Goal: Information Seeking & Learning: Check status

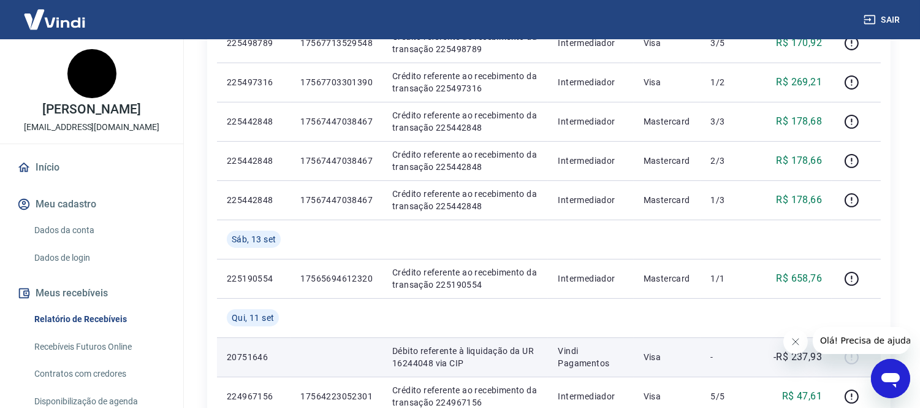
scroll to position [613, 0]
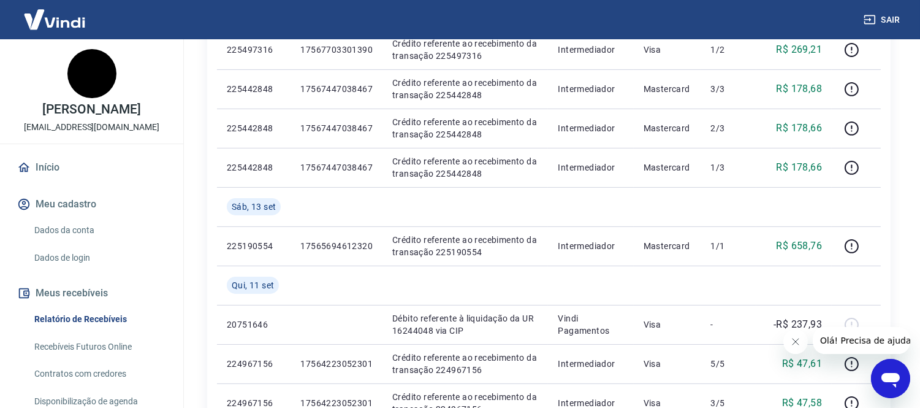
click at [795, 342] on icon "Fechar mensagem da empresa" at bounding box center [795, 341] width 10 height 10
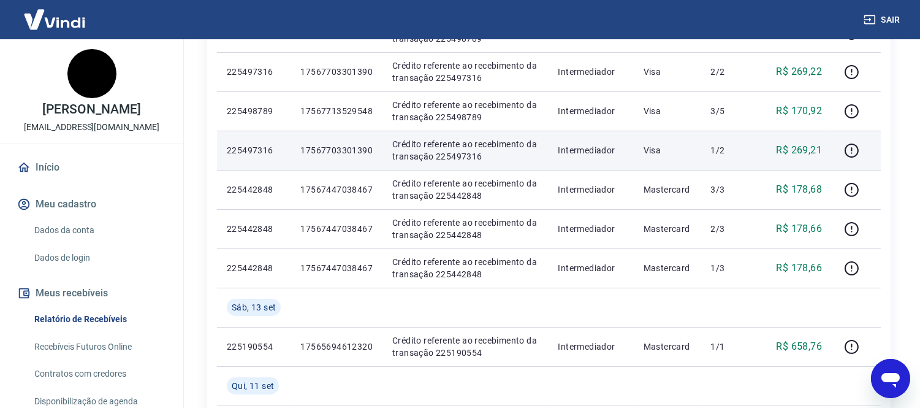
scroll to position [544, 0]
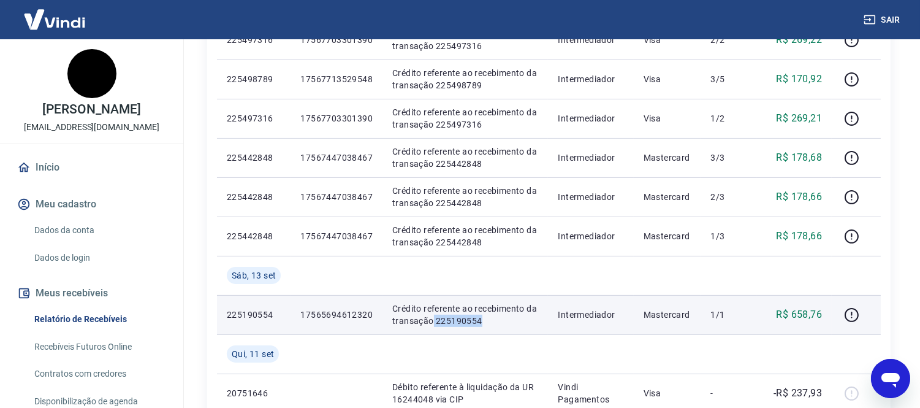
drag, startPoint x: 432, startPoint y: 321, endPoint x: 479, endPoint y: 320, distance: 46.6
click at [479, 320] on p "Crédito referente ao recebimento da transação 225190554" at bounding box center [465, 314] width 146 height 25
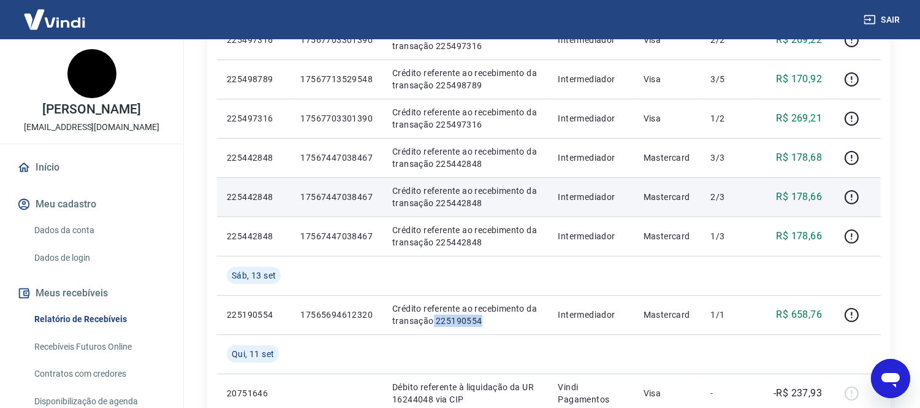
copy p "225190554"
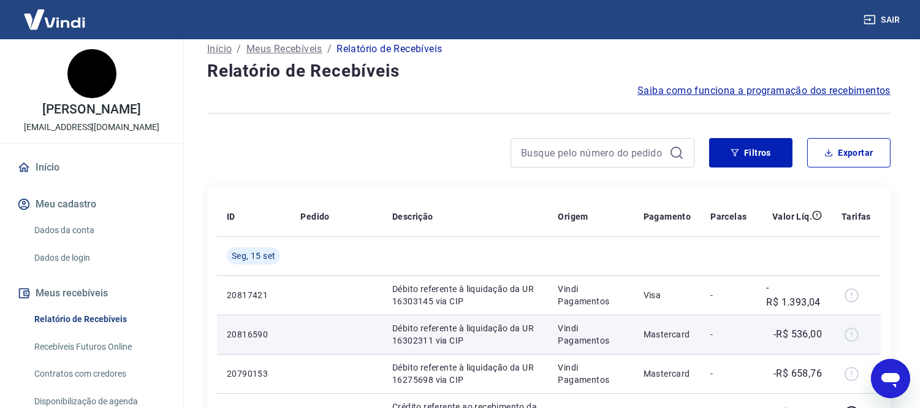
scroll to position [0, 0]
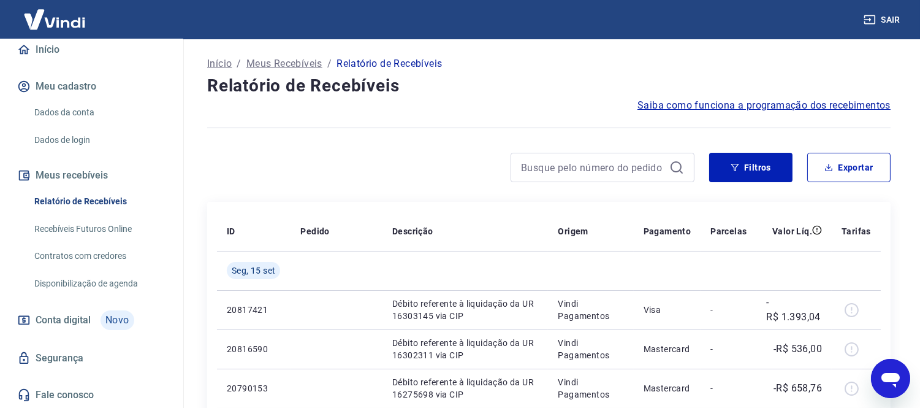
click at [213, 59] on p "Início" at bounding box center [219, 63] width 25 height 15
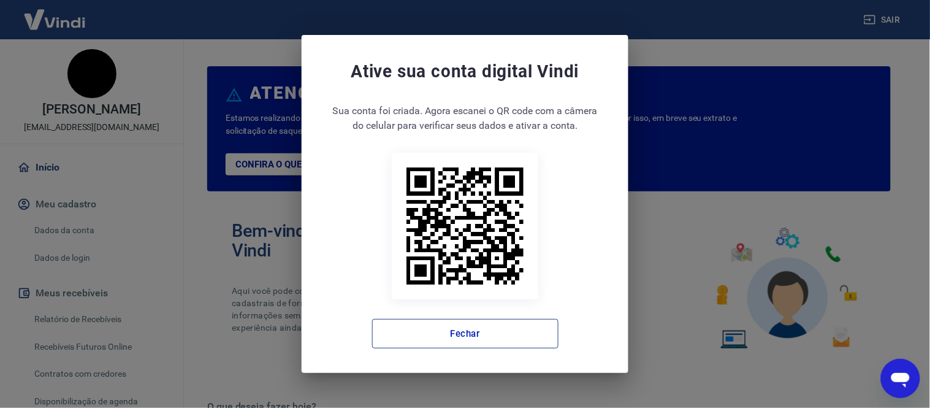
click at [471, 323] on button "Fechar" at bounding box center [465, 333] width 186 height 29
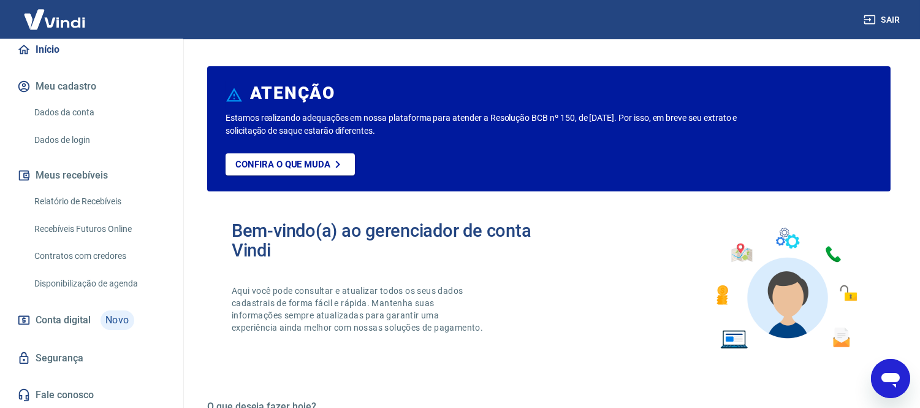
click at [62, 17] on img at bounding box center [55, 19] width 80 height 37
click at [67, 47] on link "Início" at bounding box center [92, 49] width 154 height 27
click at [67, 112] on link "Dados da conta" at bounding box center [98, 112] width 139 height 25
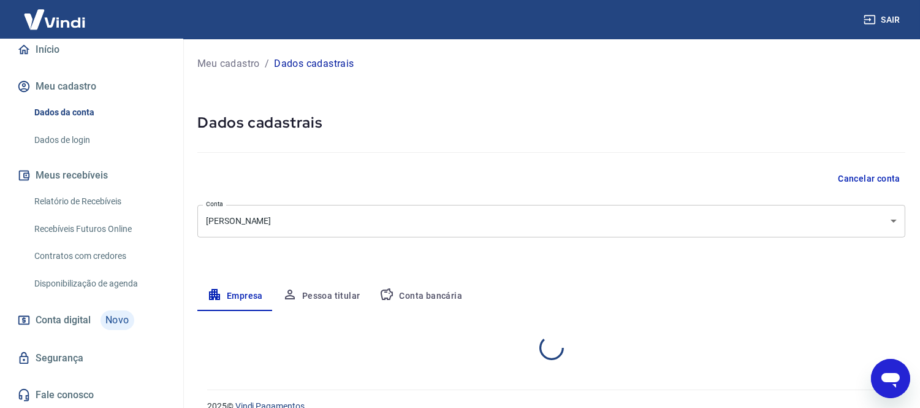
select select "MG"
select select "business"
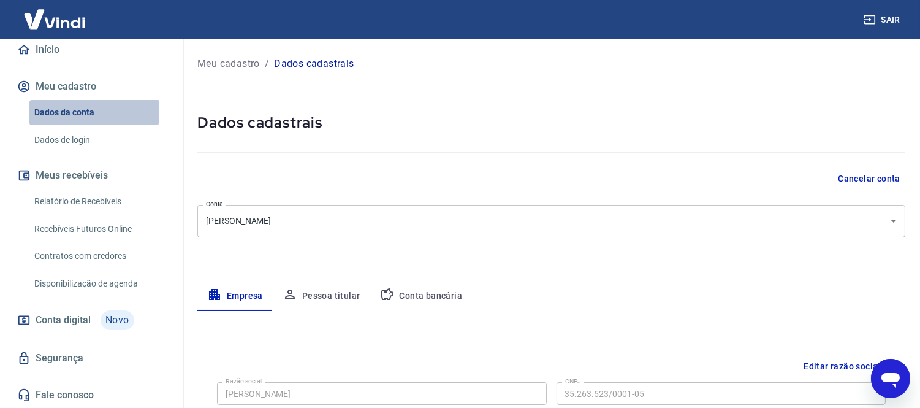
click at [67, 112] on link "Dados da conta" at bounding box center [98, 112] width 139 height 25
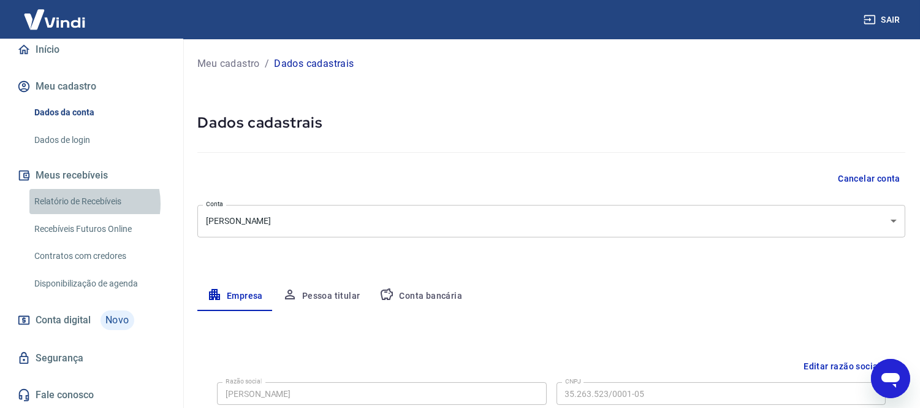
click at [85, 204] on link "Relatório de Recebíveis" at bounding box center [98, 201] width 139 height 25
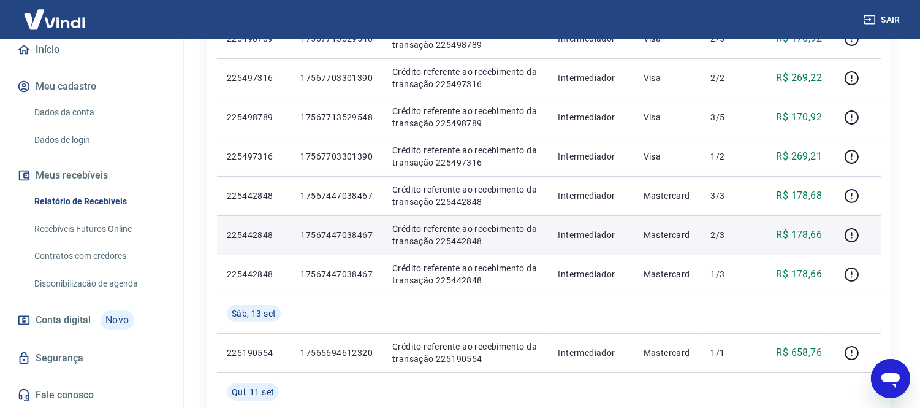
scroll to position [538, 0]
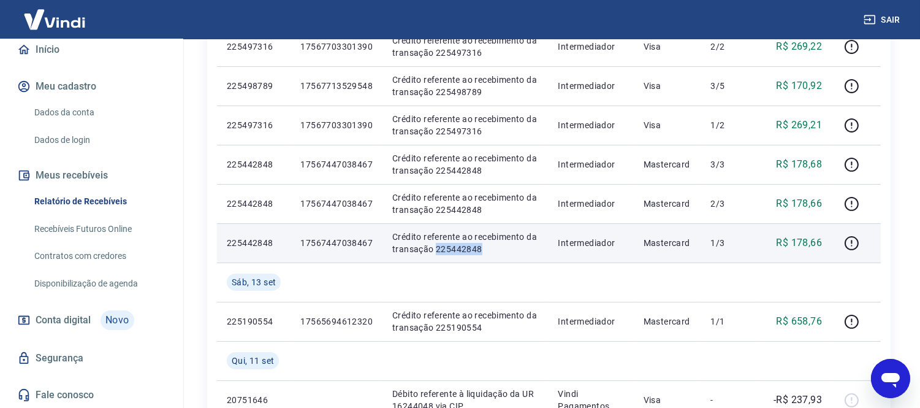
drag, startPoint x: 433, startPoint y: 246, endPoint x: 491, endPoint y: 244, distance: 57.7
click at [491, 244] on p "Crédito referente ao recebimento da transação 225442848" at bounding box center [465, 243] width 146 height 25
copy p "225442848"
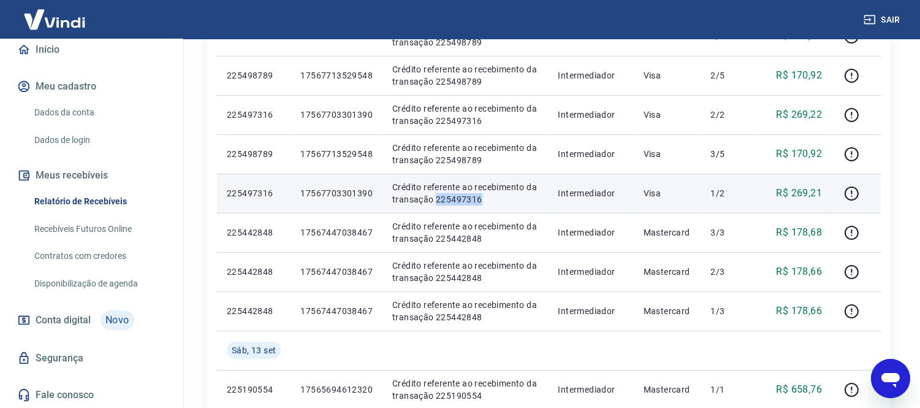
drag, startPoint x: 434, startPoint y: 197, endPoint x: 483, endPoint y: 194, distance: 49.1
click at [483, 194] on p "Crédito referente ao recebimento da transação 225497316" at bounding box center [465, 193] width 146 height 25
copy p "225497316"
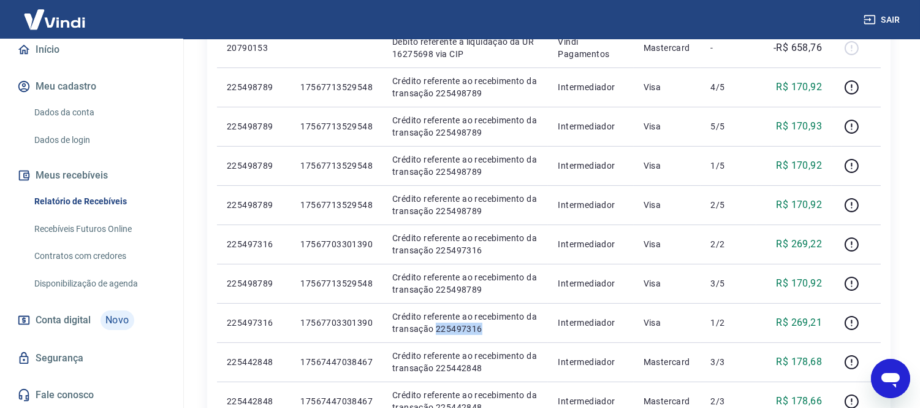
scroll to position [544, 0]
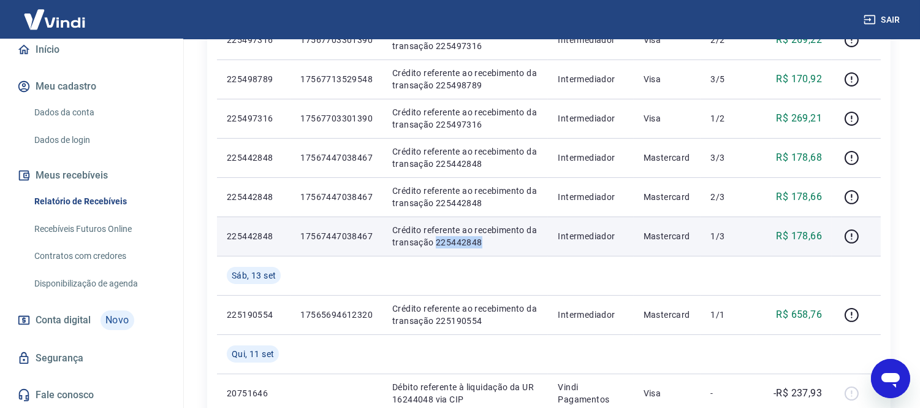
drag, startPoint x: 433, startPoint y: 243, endPoint x: 487, endPoint y: 242, distance: 54.0
click at [487, 242] on p "Crédito referente ao recebimento da transação 225442848" at bounding box center [465, 236] width 146 height 25
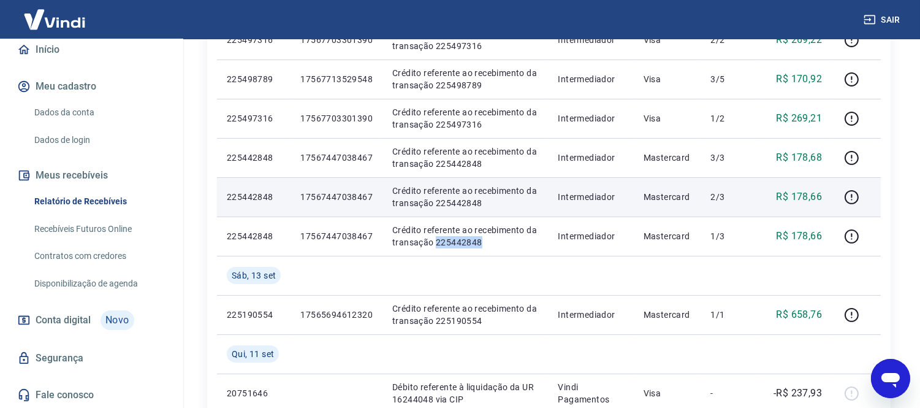
copy p "225442848"
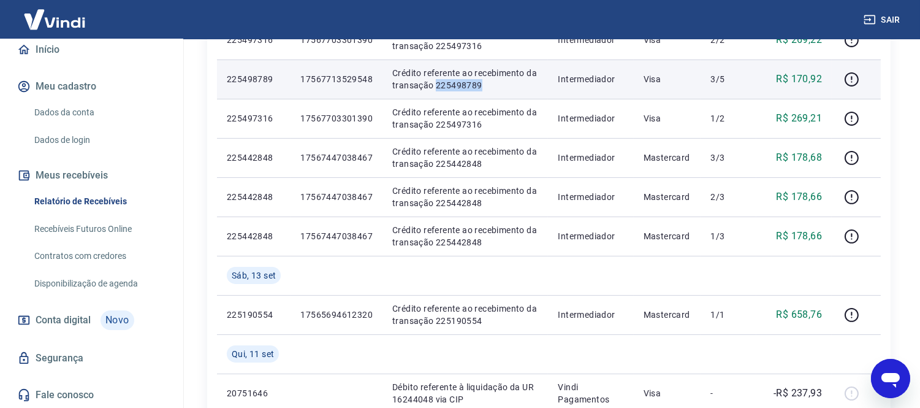
drag, startPoint x: 433, startPoint y: 84, endPoint x: 504, endPoint y: 84, distance: 70.5
click at [504, 84] on p "Crédito referente ao recebimento da transação 225498789" at bounding box center [465, 79] width 146 height 25
copy p "225498789"
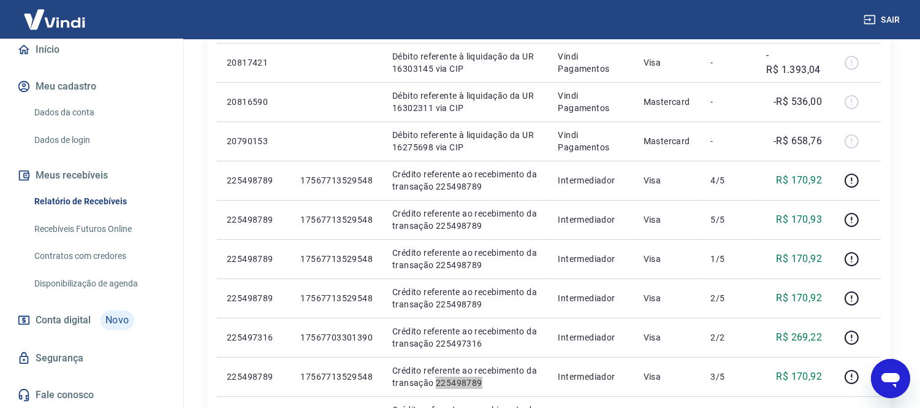
scroll to position [272, 0]
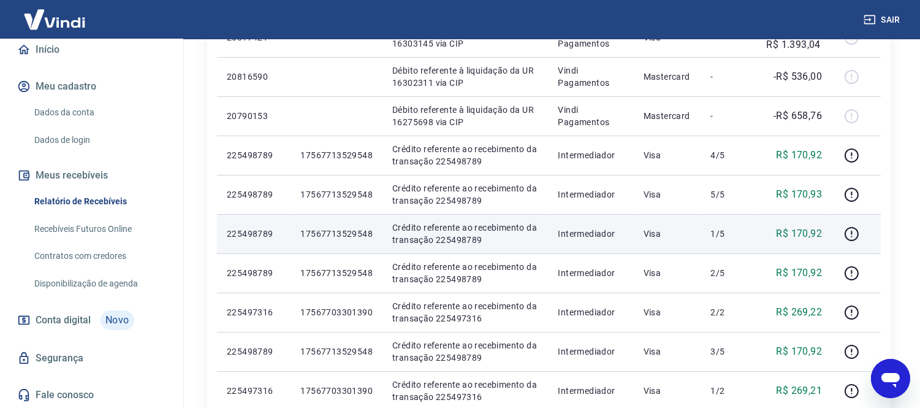
click at [497, 223] on p "Crédito referente ao recebimento da transação 225498789" at bounding box center [465, 233] width 146 height 25
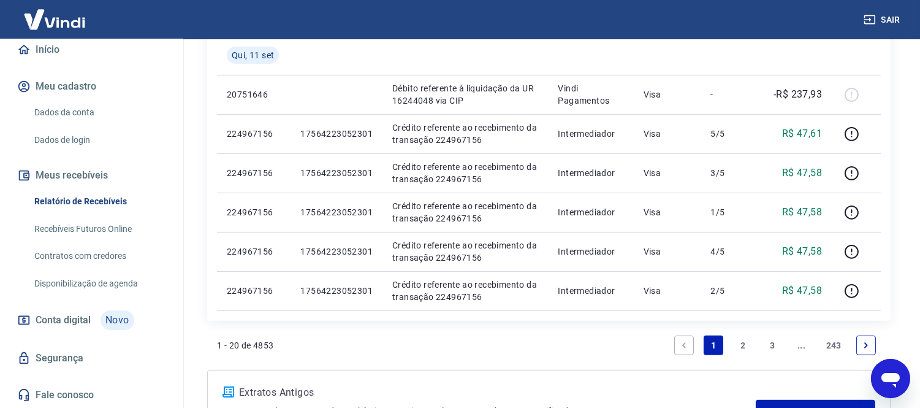
scroll to position [947, 0]
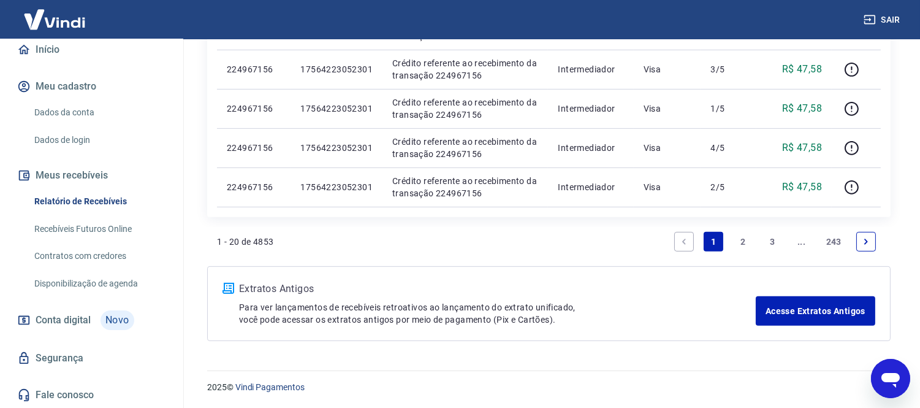
click at [743, 238] on link "2" at bounding box center [743, 242] width 20 height 20
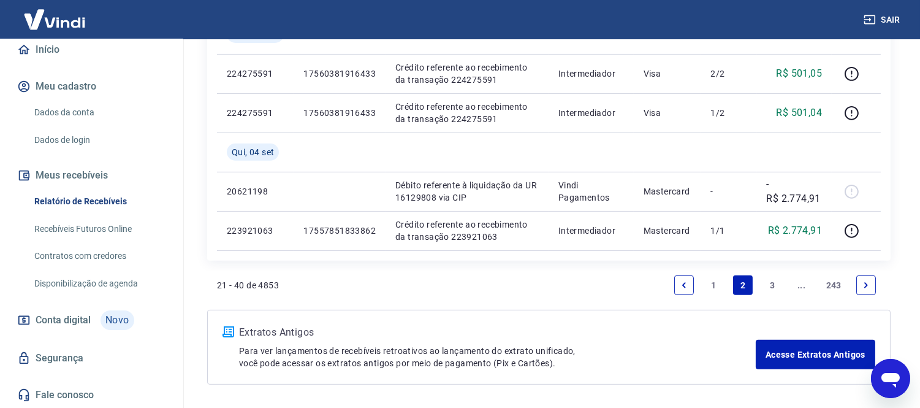
scroll to position [985, 0]
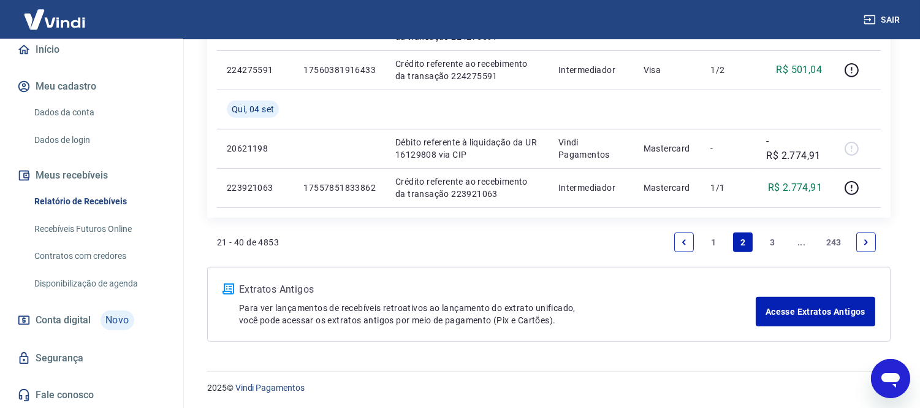
click at [713, 239] on link "1" at bounding box center [714, 242] width 20 height 20
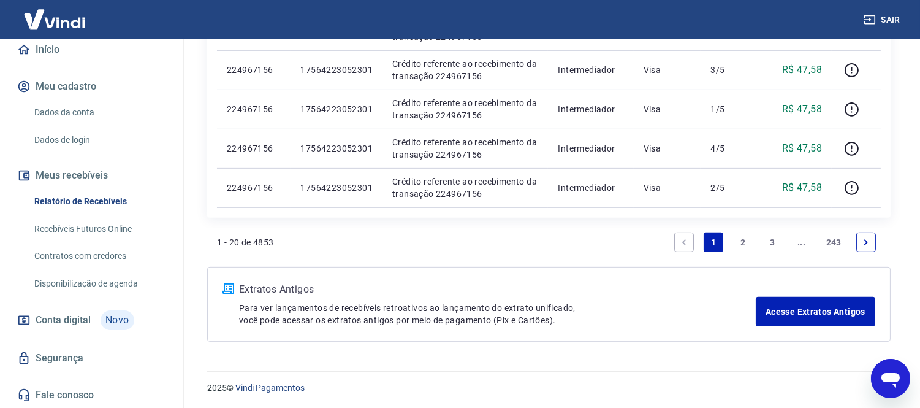
scroll to position [947, 0]
click at [803, 243] on link "..." at bounding box center [802, 242] width 20 height 20
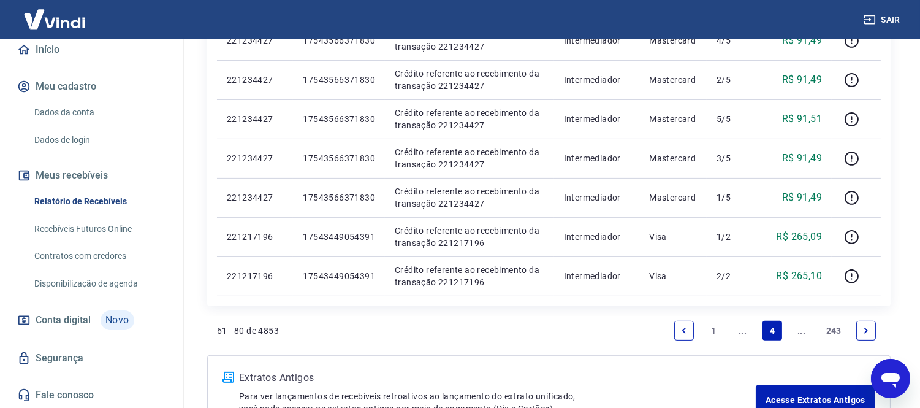
scroll to position [885, 0]
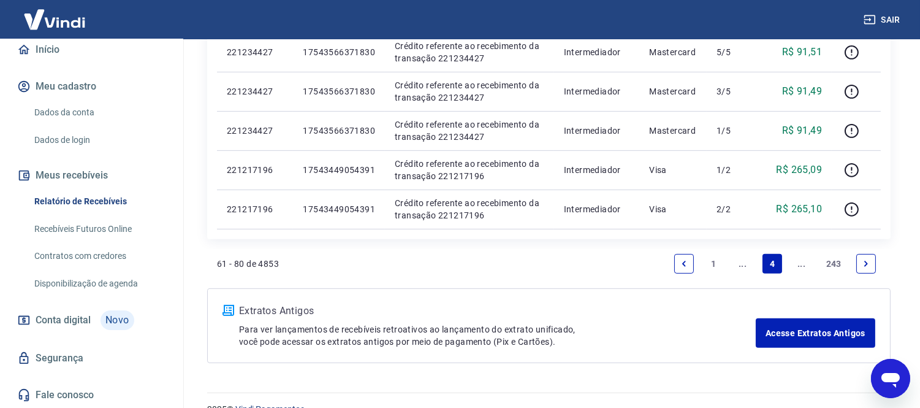
click at [740, 261] on link "..." at bounding box center [743, 264] width 20 height 20
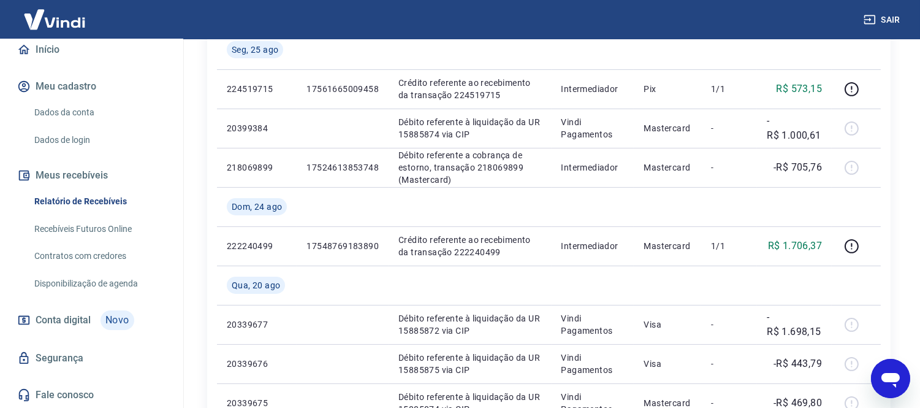
scroll to position [1090, 0]
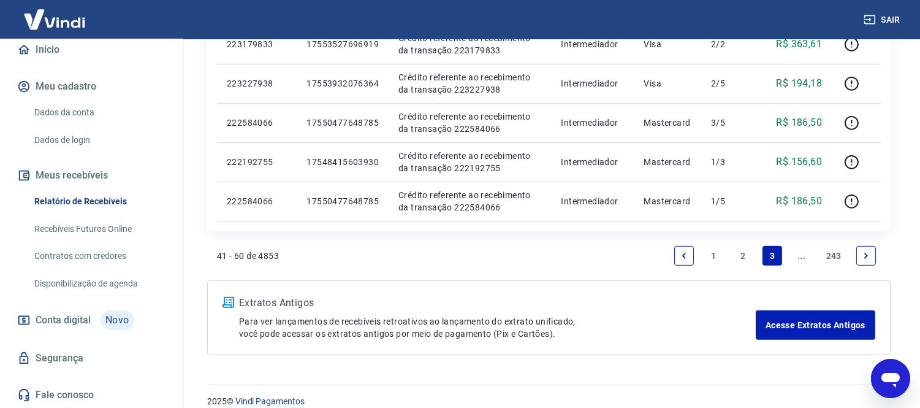
click at [743, 258] on link "2" at bounding box center [743, 256] width 20 height 20
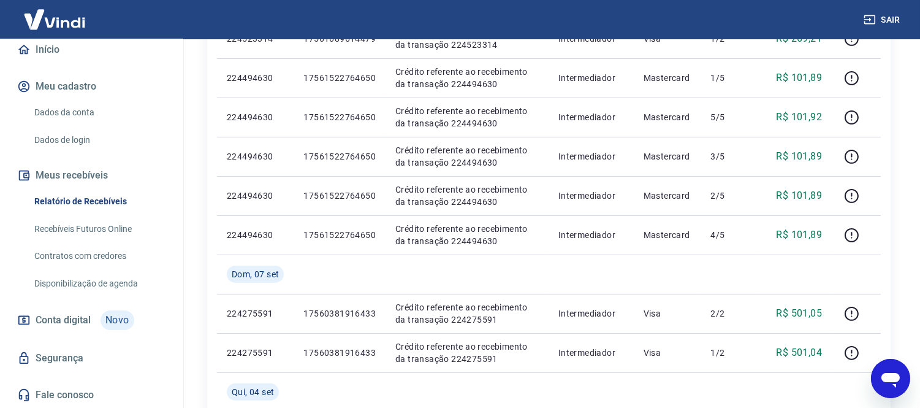
scroll to position [985, 0]
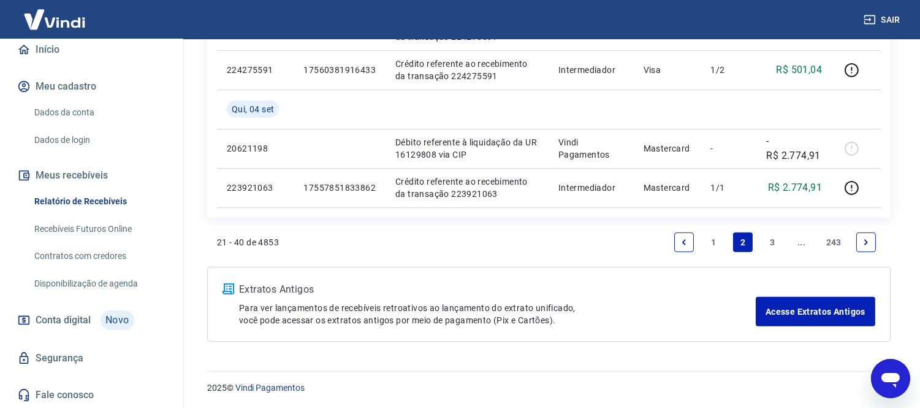
click at [710, 242] on link "1" at bounding box center [714, 242] width 20 height 20
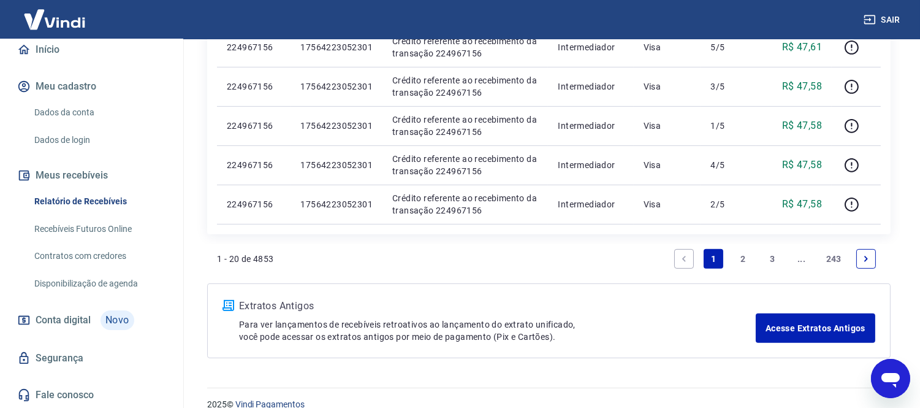
scroll to position [947, 0]
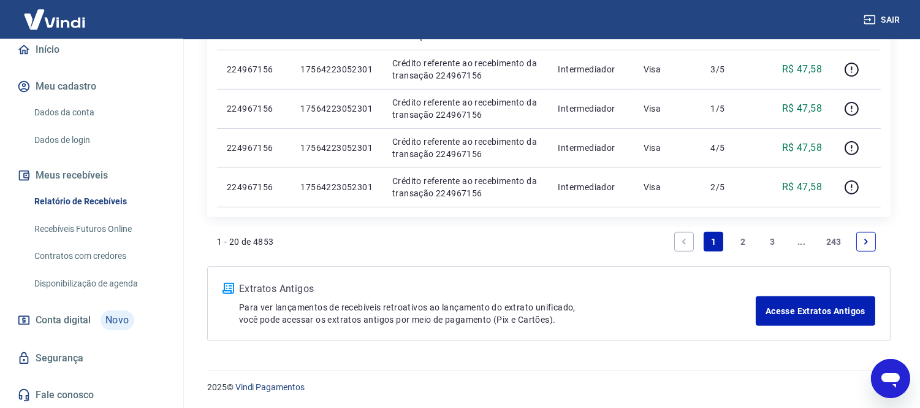
click at [743, 241] on link "2" at bounding box center [743, 242] width 20 height 20
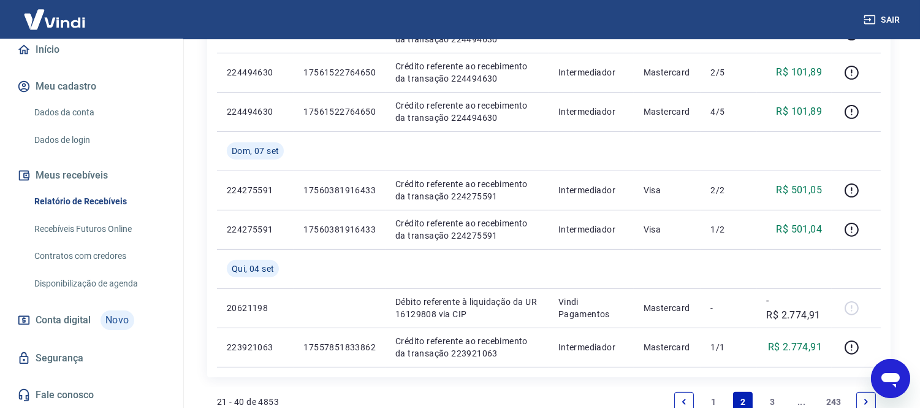
scroll to position [985, 0]
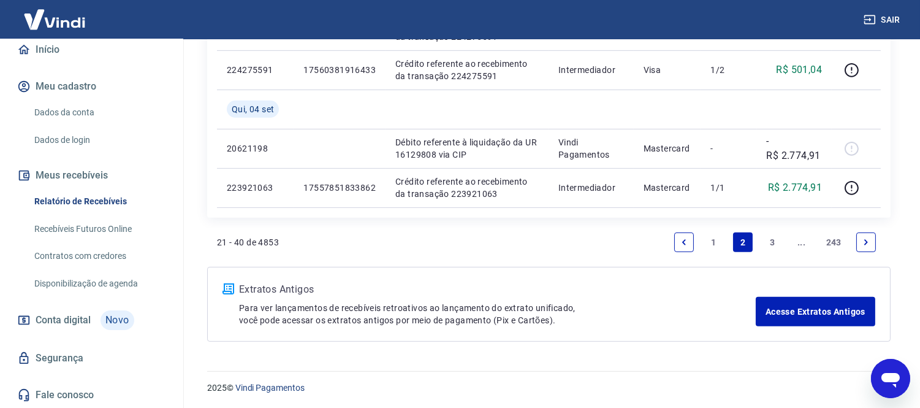
click at [801, 245] on link "..." at bounding box center [802, 242] width 20 height 20
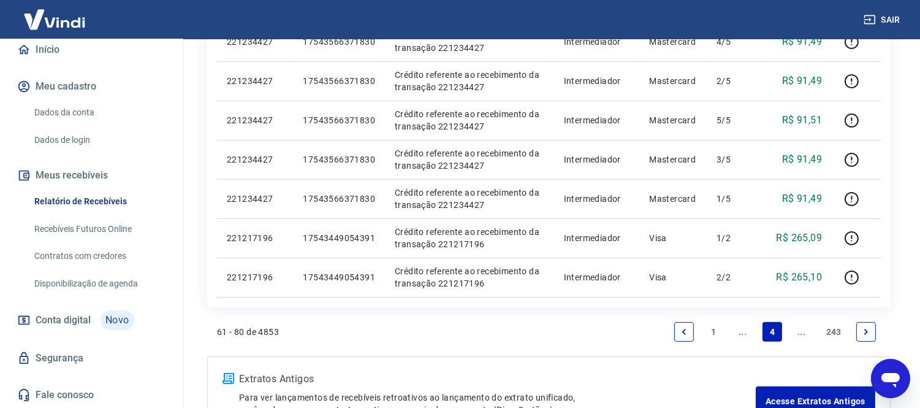
scroll to position [885, 0]
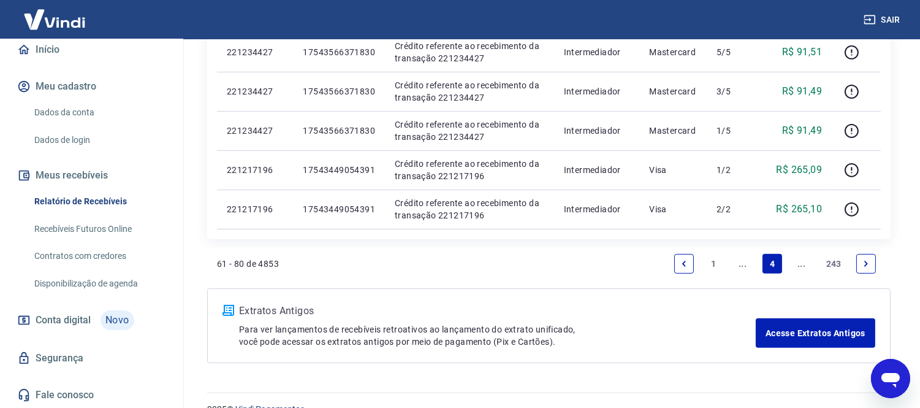
click at [867, 261] on icon "Next page" at bounding box center [866, 263] width 9 height 9
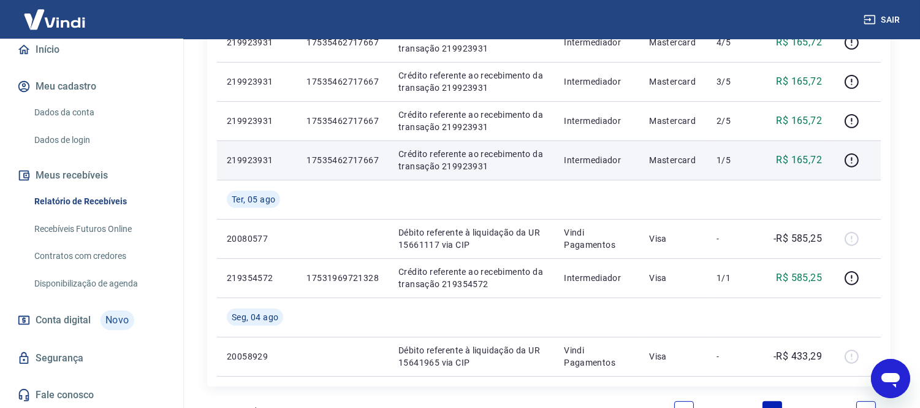
scroll to position [1064, 0]
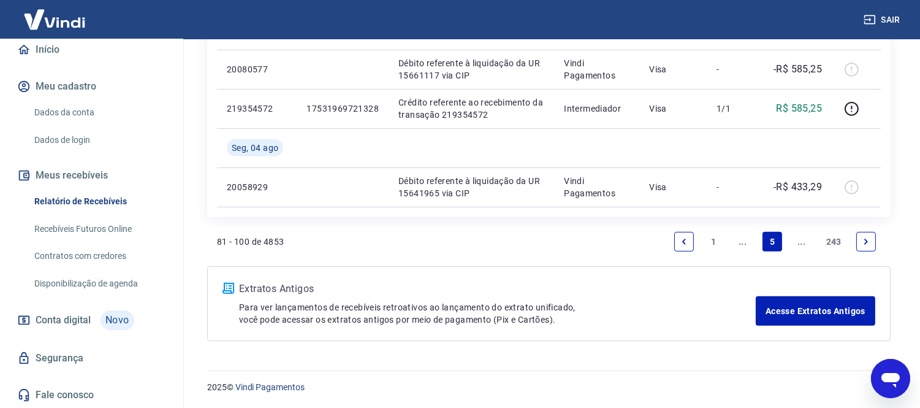
click at [681, 243] on icon "Previous page" at bounding box center [684, 241] width 9 height 9
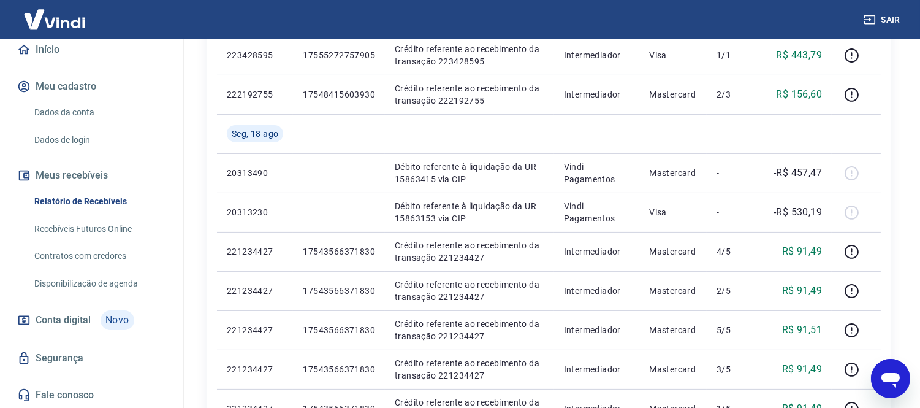
scroll to position [613, 0]
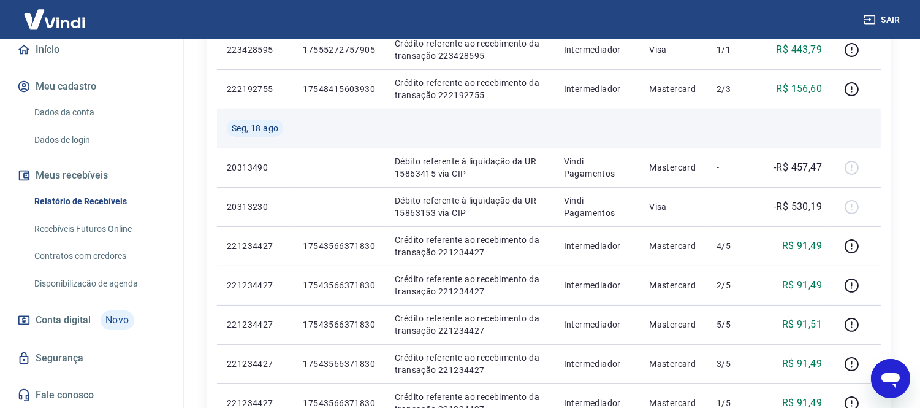
click at [524, 126] on td at bounding box center [469, 128] width 169 height 39
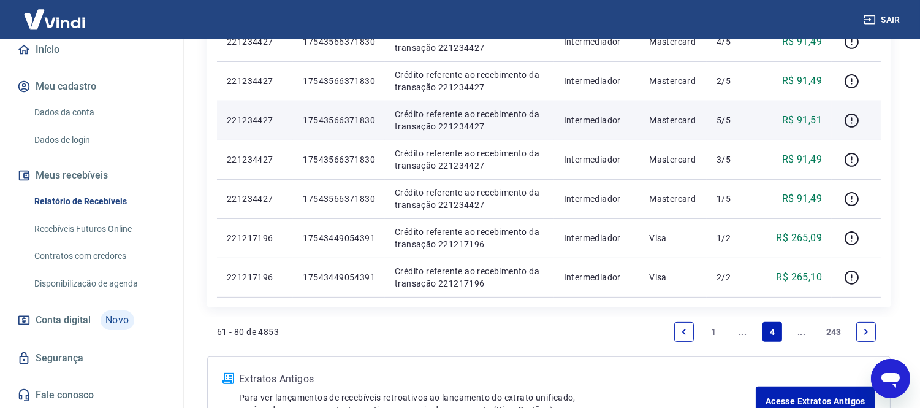
scroll to position [885, 0]
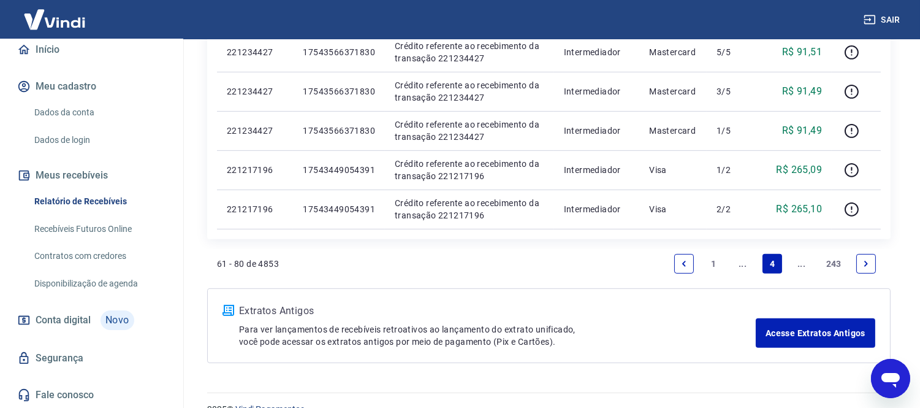
click at [866, 262] on icon "Next page" at bounding box center [867, 264] width 4 height 6
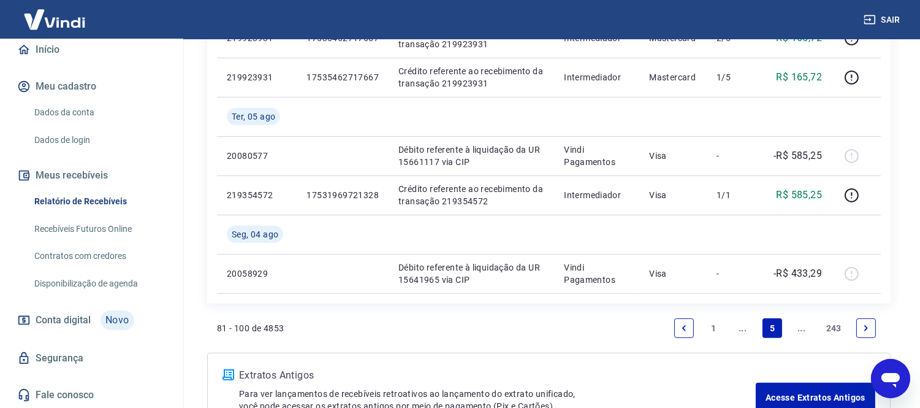
scroll to position [1064, 0]
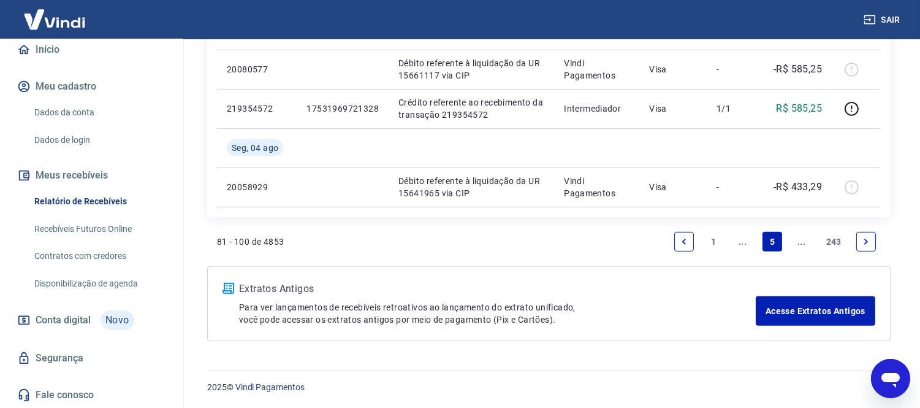
click at [683, 240] on icon "Previous page" at bounding box center [684, 242] width 4 height 6
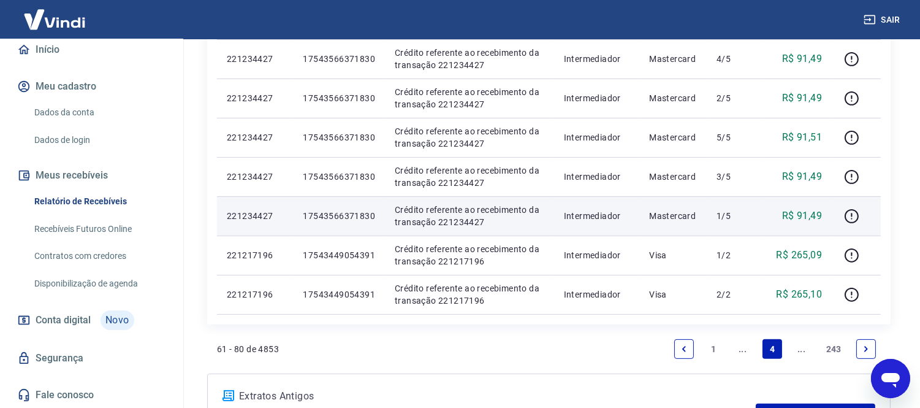
scroll to position [907, 0]
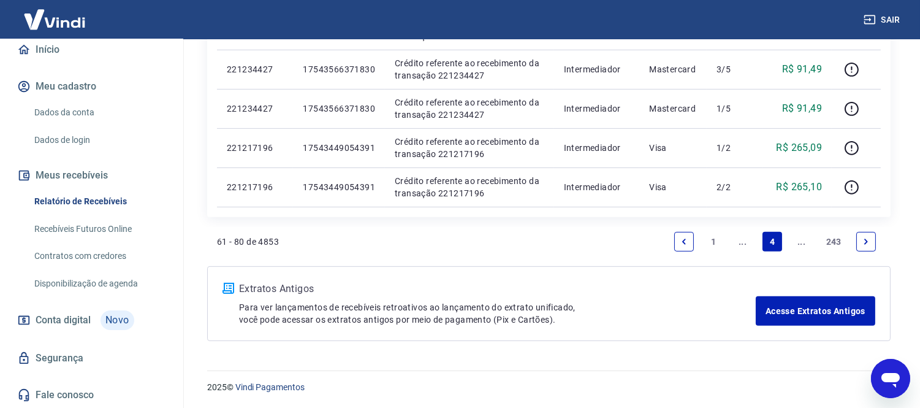
click at [801, 243] on link "..." at bounding box center [802, 242] width 20 height 20
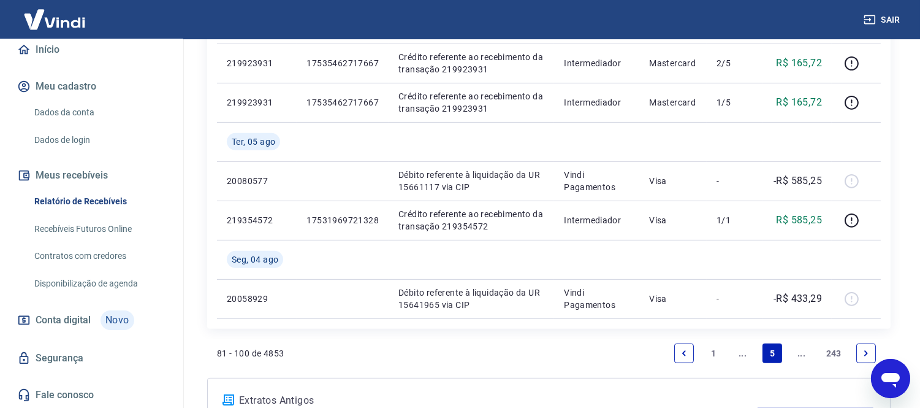
scroll to position [953, 0]
click at [802, 357] on link "..." at bounding box center [802, 353] width 20 height 20
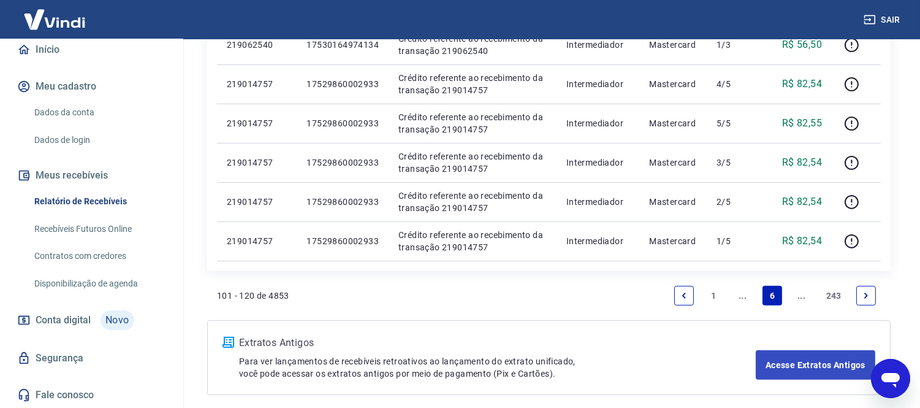
scroll to position [885, 0]
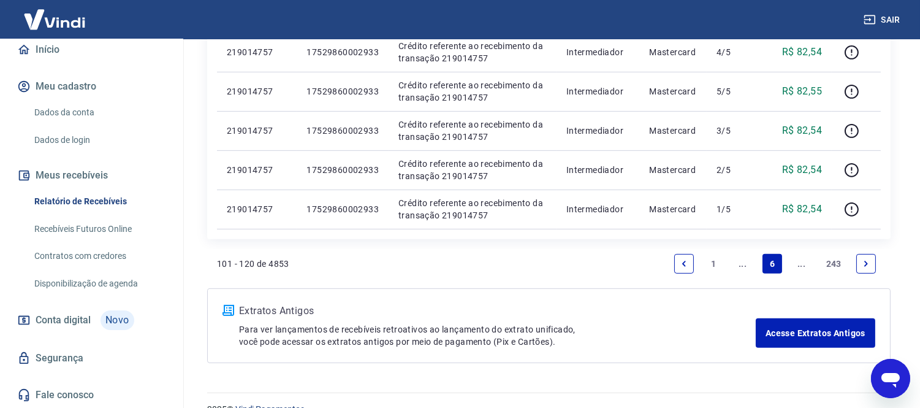
click at [801, 260] on link "..." at bounding box center [802, 264] width 20 height 20
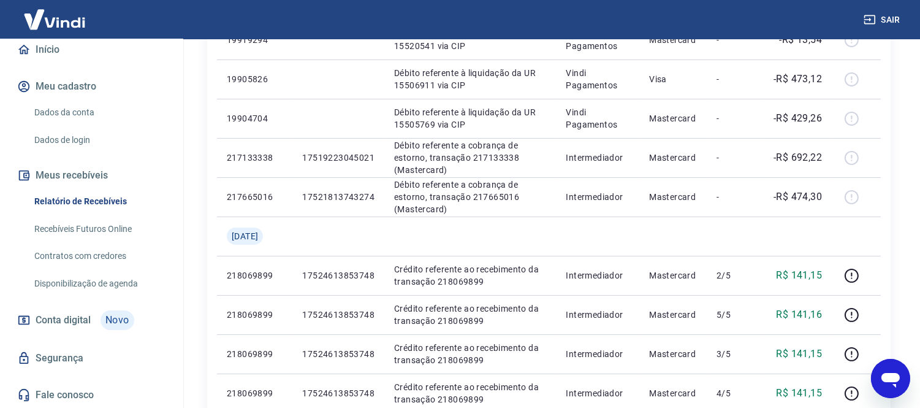
scroll to position [953, 0]
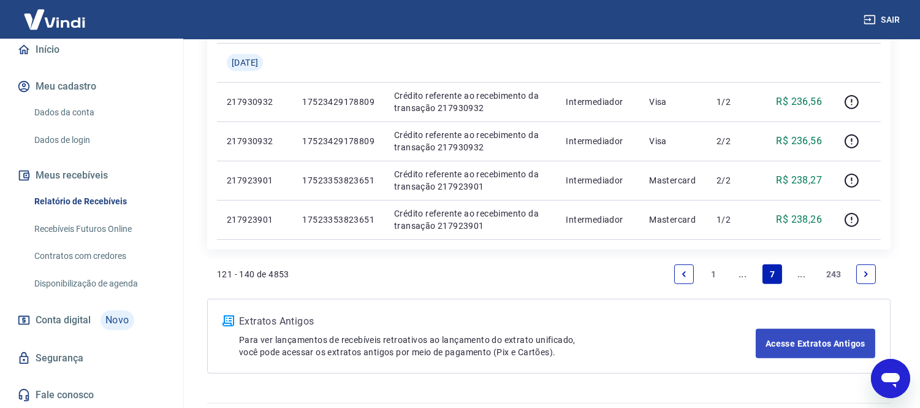
click at [795, 275] on link "..." at bounding box center [802, 274] width 20 height 20
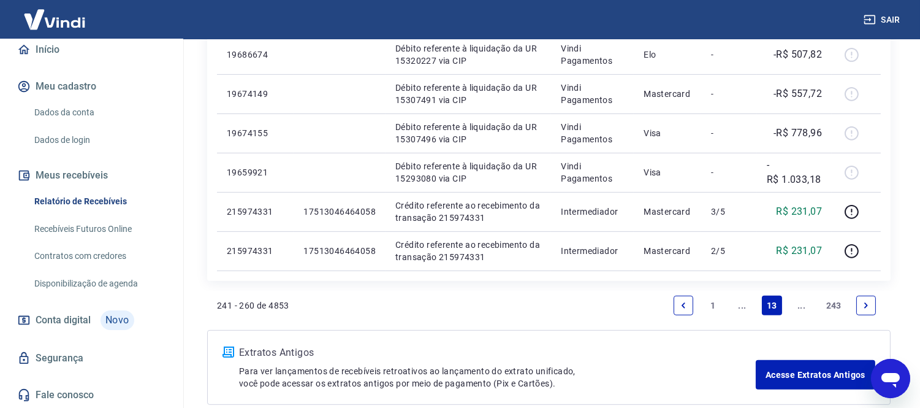
scroll to position [1025, 0]
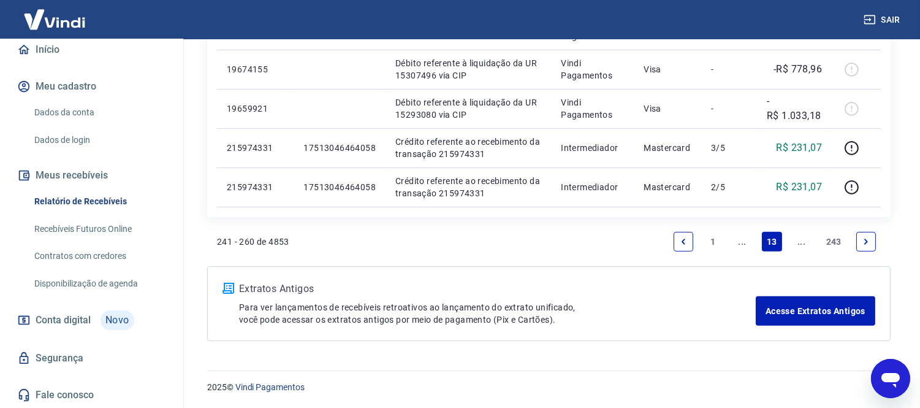
click at [714, 240] on link "1" at bounding box center [713, 242] width 20 height 20
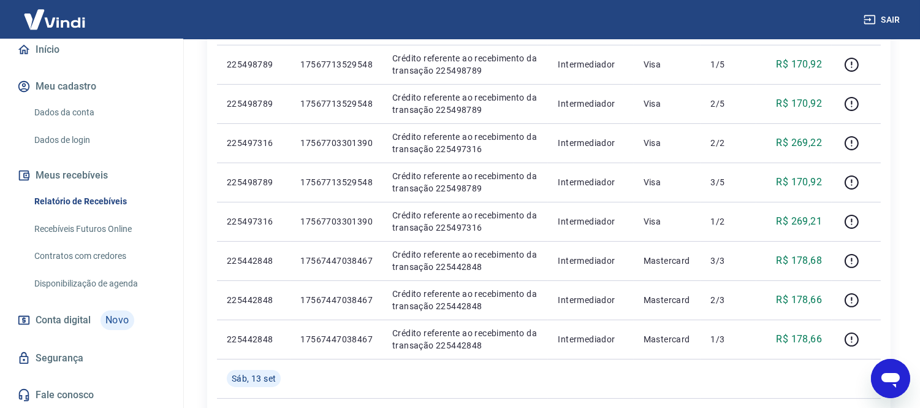
scroll to position [408, 0]
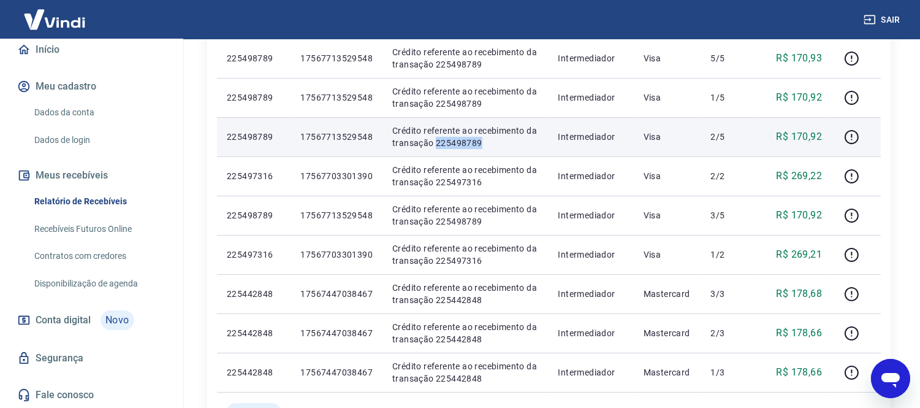
drag, startPoint x: 435, startPoint y: 140, endPoint x: 483, endPoint y: 146, distance: 47.6
click at [483, 146] on p "Crédito referente ao recebimento da transação 225498789" at bounding box center [465, 136] width 146 height 25
copy p "225498789"
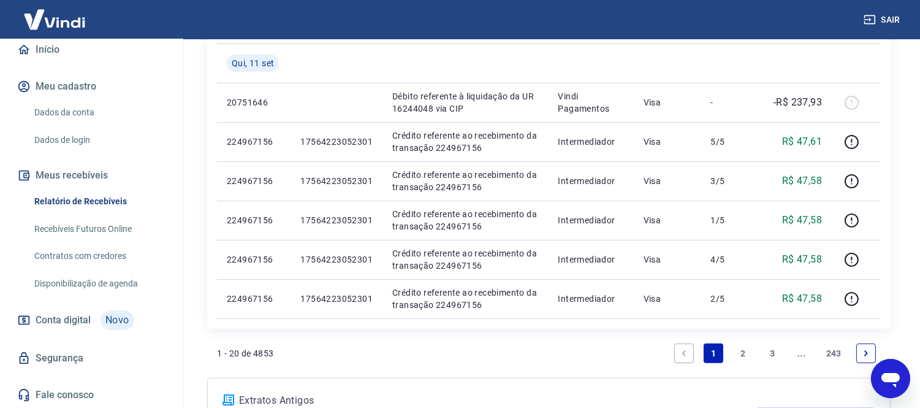
scroll to position [811, 0]
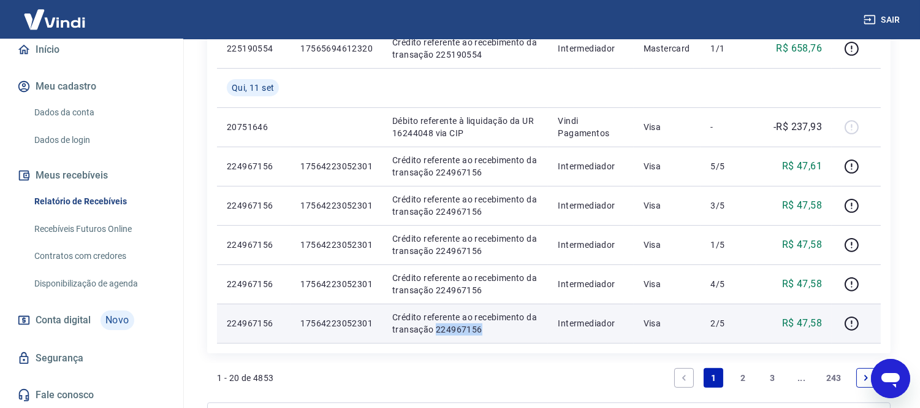
drag, startPoint x: 434, startPoint y: 329, endPoint x: 492, endPoint y: 329, distance: 58.3
click at [492, 329] on p "Crédito referente ao recebimento da transação 224967156" at bounding box center [465, 323] width 146 height 25
copy p "224967156"
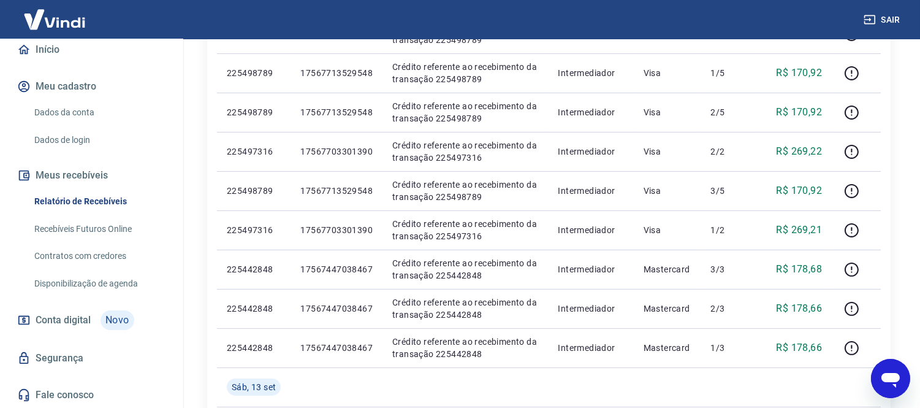
scroll to position [408, 0]
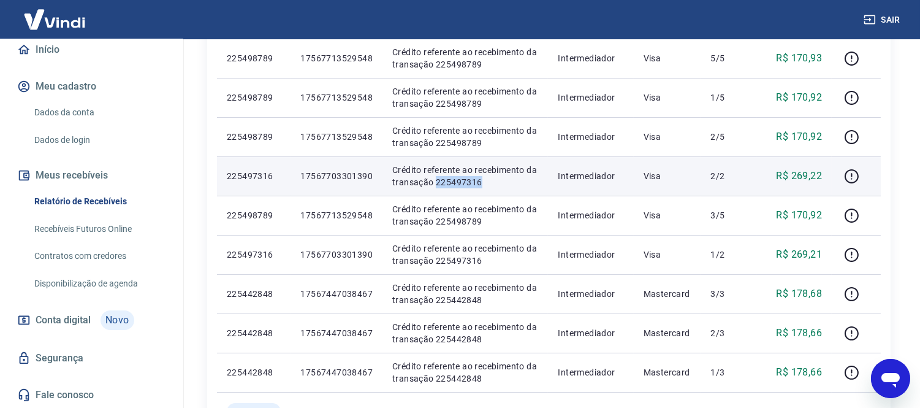
drag, startPoint x: 433, startPoint y: 181, endPoint x: 478, endPoint y: 178, distance: 44.8
click at [478, 178] on p "Crédito referente ao recebimento da transação 225497316" at bounding box center [465, 176] width 146 height 25
copy p "225497316"
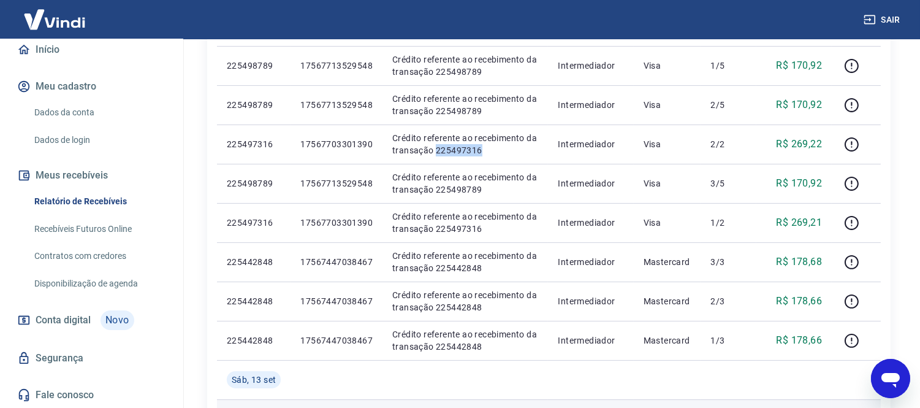
scroll to position [476, 0]
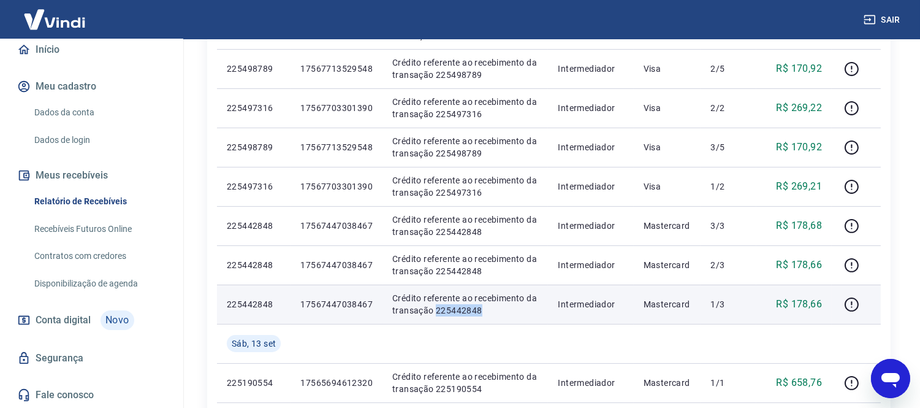
drag, startPoint x: 434, startPoint y: 310, endPoint x: 489, endPoint y: 313, distance: 55.3
click at [489, 313] on p "Crédito referente ao recebimento da transação 225442848" at bounding box center [465, 304] width 146 height 25
copy p "225442848"
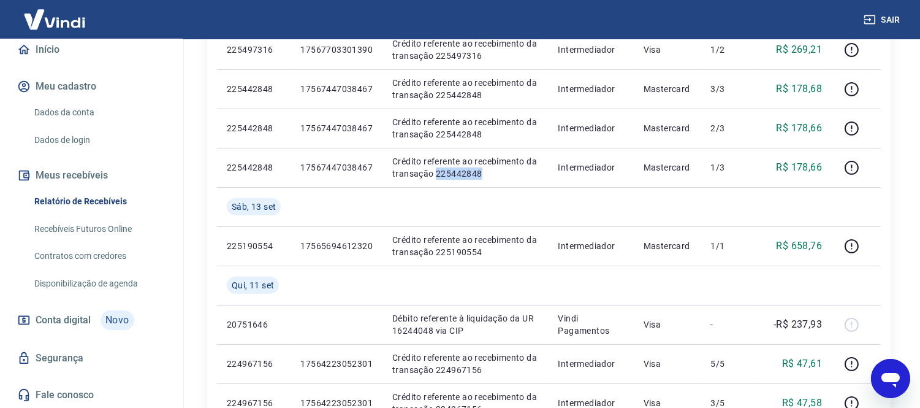
scroll to position [544, 0]
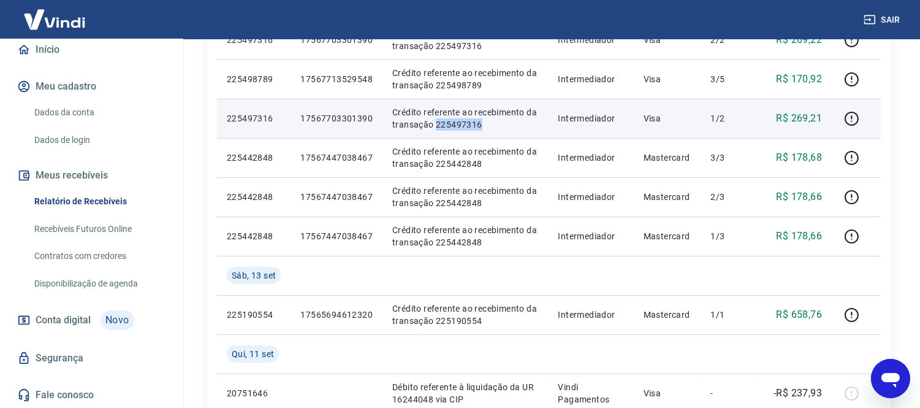
drag, startPoint x: 433, startPoint y: 121, endPoint x: 494, endPoint y: 123, distance: 60.7
click at [494, 123] on p "Crédito referente ao recebimento da transação 225497316" at bounding box center [465, 118] width 146 height 25
copy p "225497316"
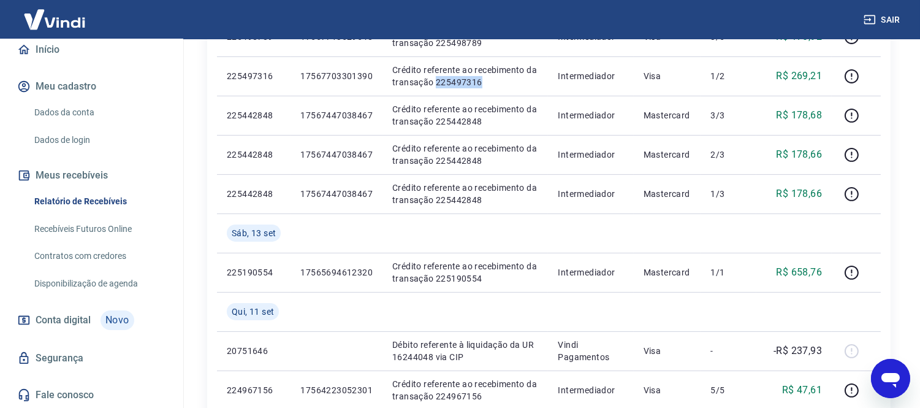
scroll to position [613, 0]
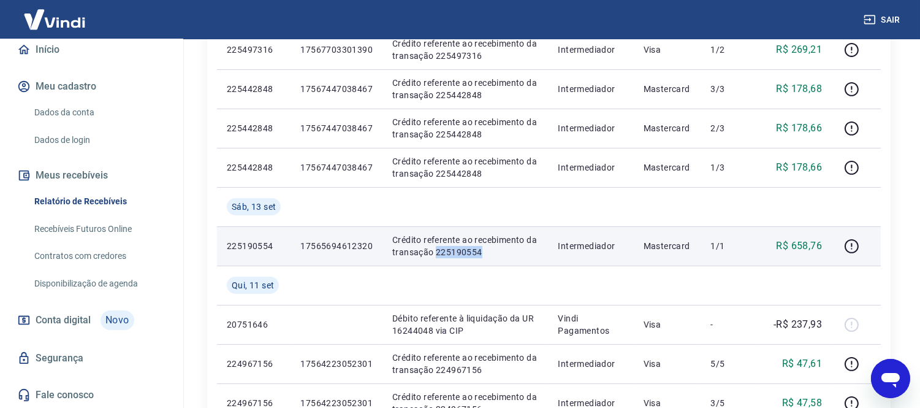
drag, startPoint x: 433, startPoint y: 252, endPoint x: 483, endPoint y: 246, distance: 50.0
click at [483, 246] on p "Crédito referente ao recebimento da transação 225190554" at bounding box center [465, 246] width 146 height 25
copy p "225190554"
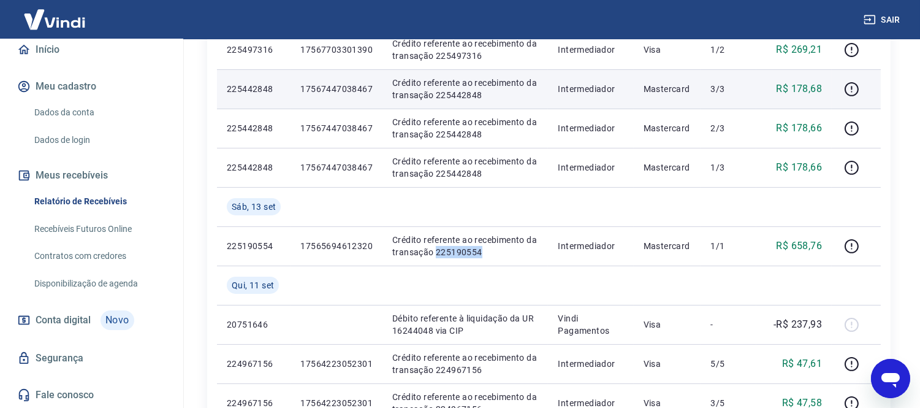
copy p "225190554"
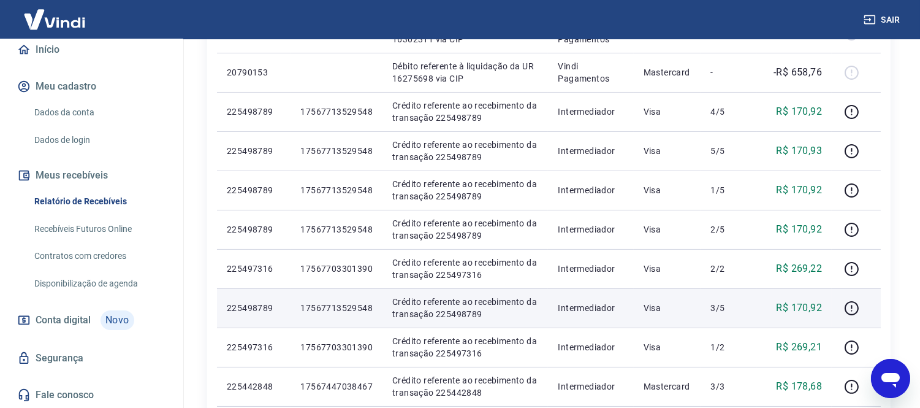
scroll to position [340, 0]
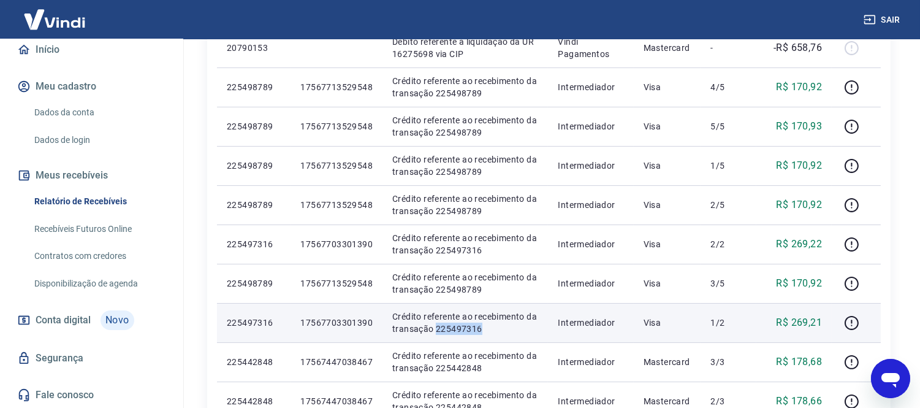
drag, startPoint x: 433, startPoint y: 329, endPoint x: 483, endPoint y: 329, distance: 49.1
click at [483, 329] on p "Crédito referente ao recebimento da transação 225497316" at bounding box center [465, 322] width 146 height 25
copy p "225497316"
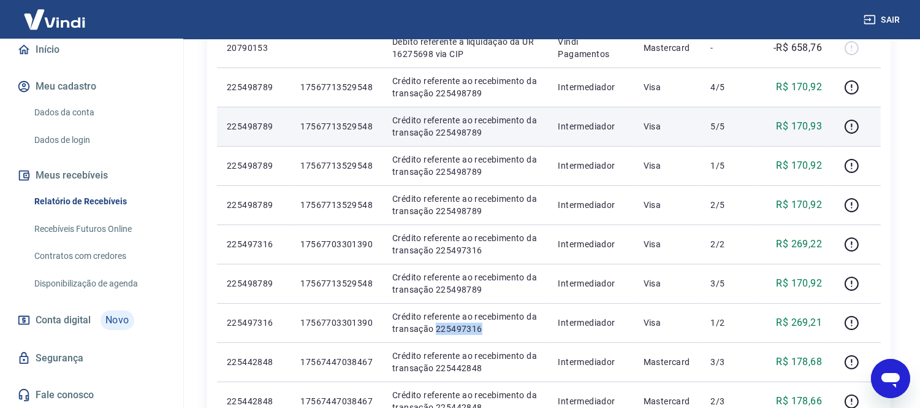
copy p "225497316"
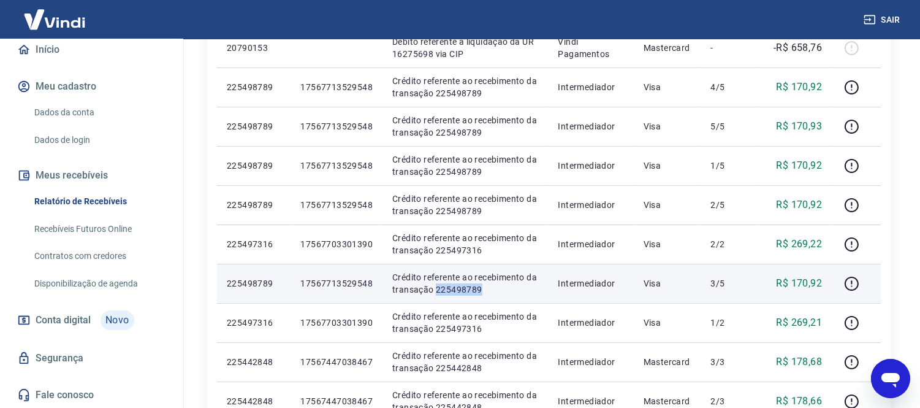
drag, startPoint x: 433, startPoint y: 289, endPoint x: 486, endPoint y: 284, distance: 52.3
click at [486, 284] on p "Crédito referente ao recebimento da transação 225498789" at bounding box center [465, 283] width 146 height 25
copy p "225498789"
